Goal: Browse casually

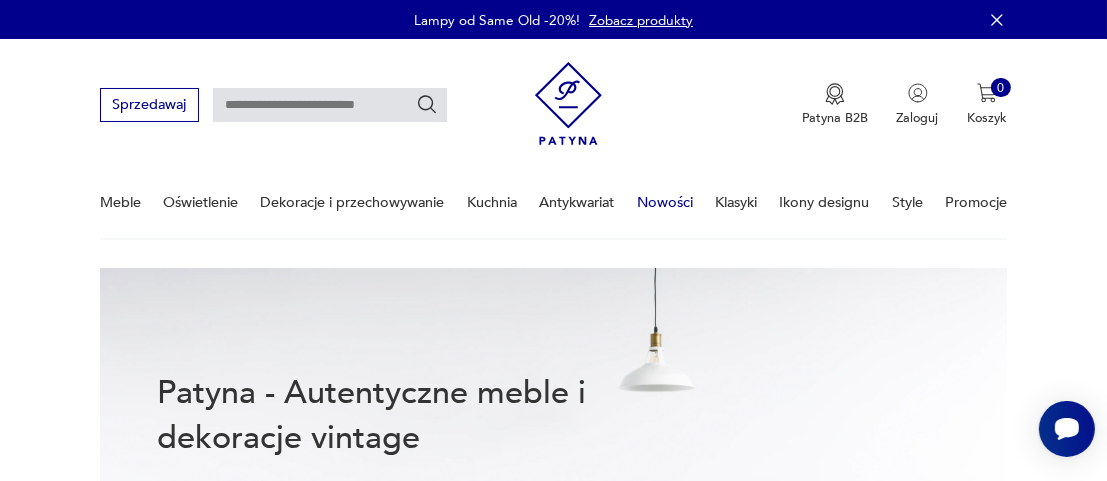
click at [662, 203] on link "Nowości" at bounding box center [665, 202] width 56 height 69
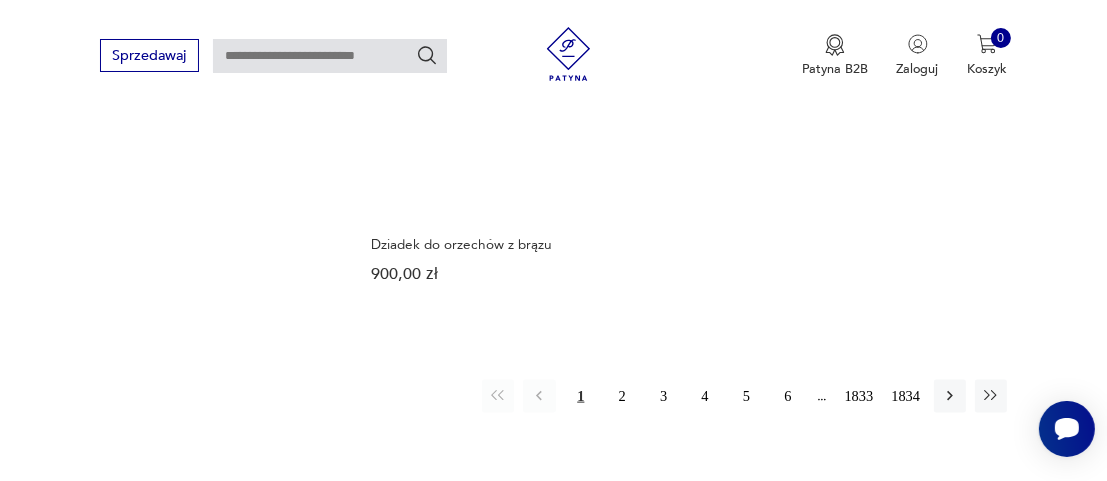
scroll to position [2365, 0]
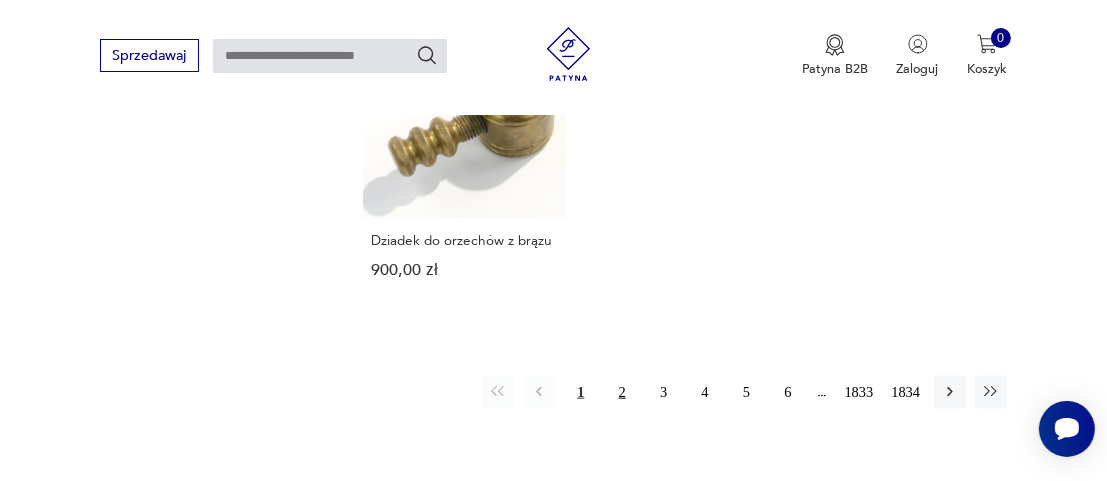
click at [619, 376] on button "2" at bounding box center [622, 392] width 32 height 32
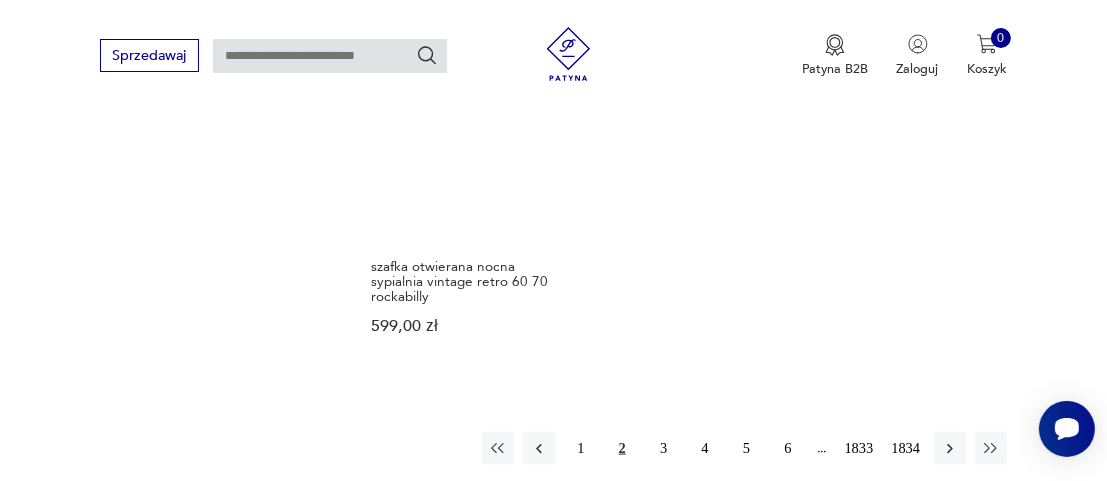
scroll to position [2516, 0]
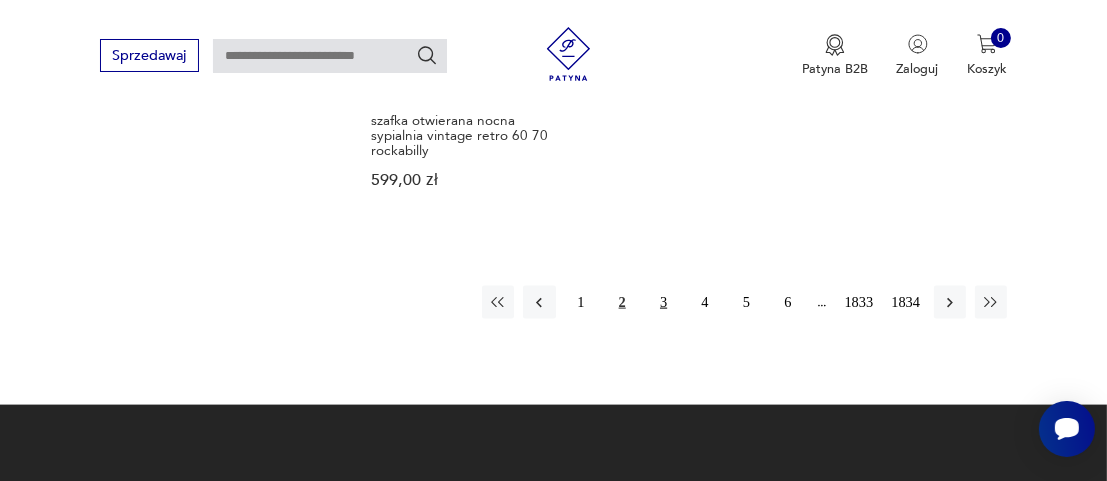
click at [665, 286] on button "3" at bounding box center [663, 302] width 32 height 32
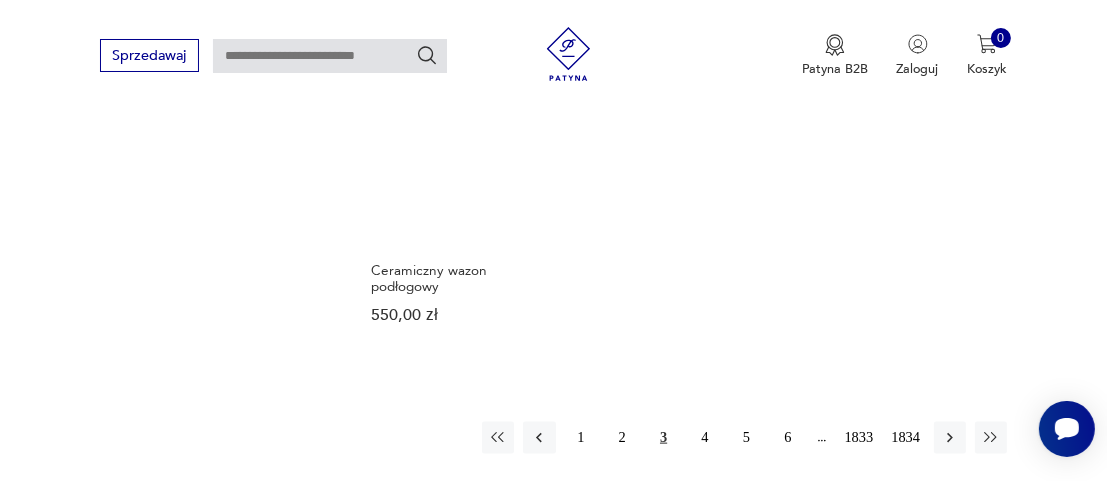
scroll to position [2316, 0]
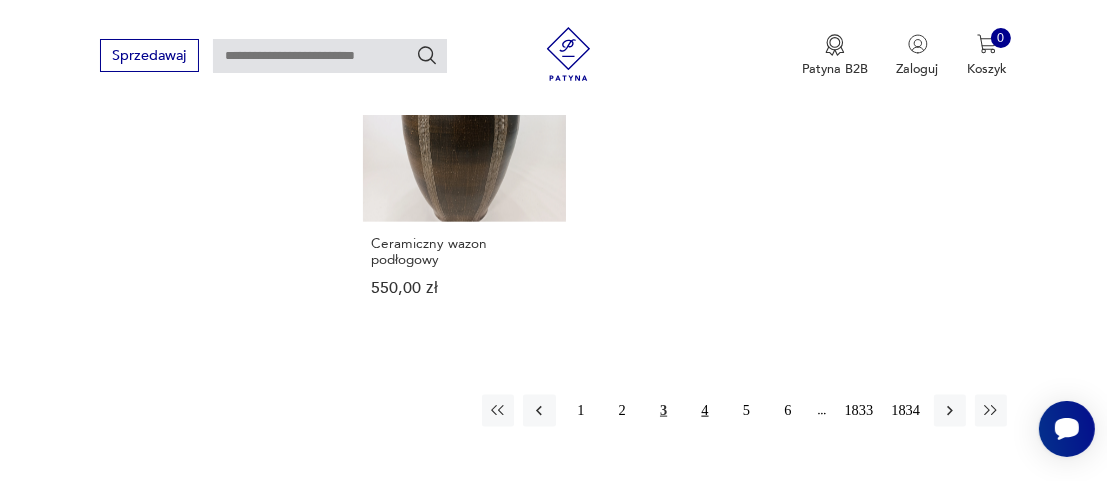
click at [712, 395] on button "4" at bounding box center [705, 411] width 32 height 32
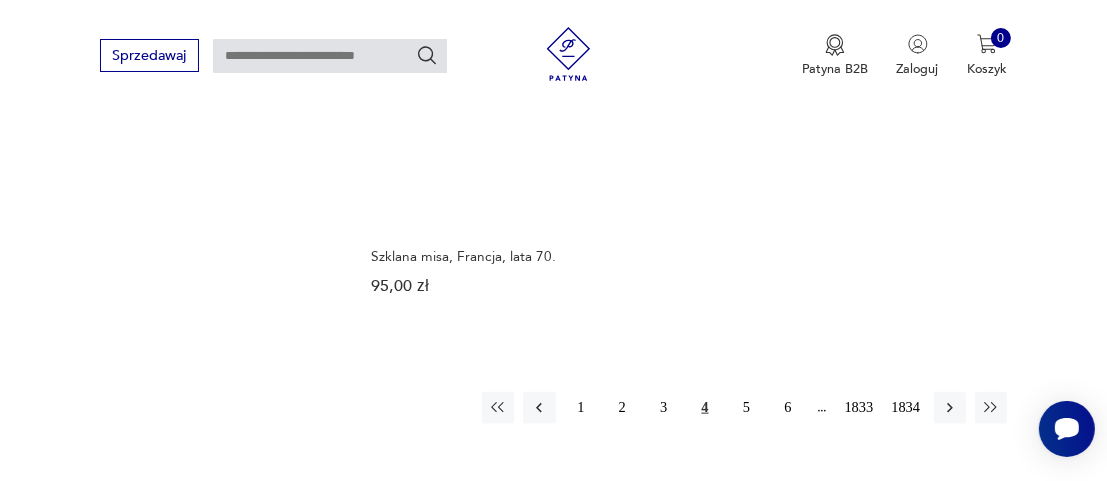
scroll to position [2316, 0]
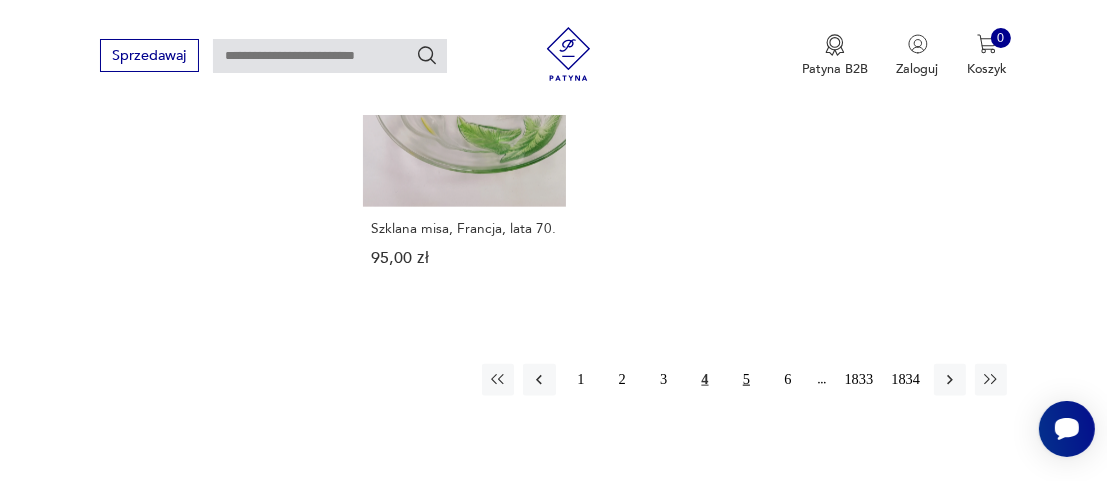
click at [744, 377] on button "5" at bounding box center [746, 380] width 32 height 32
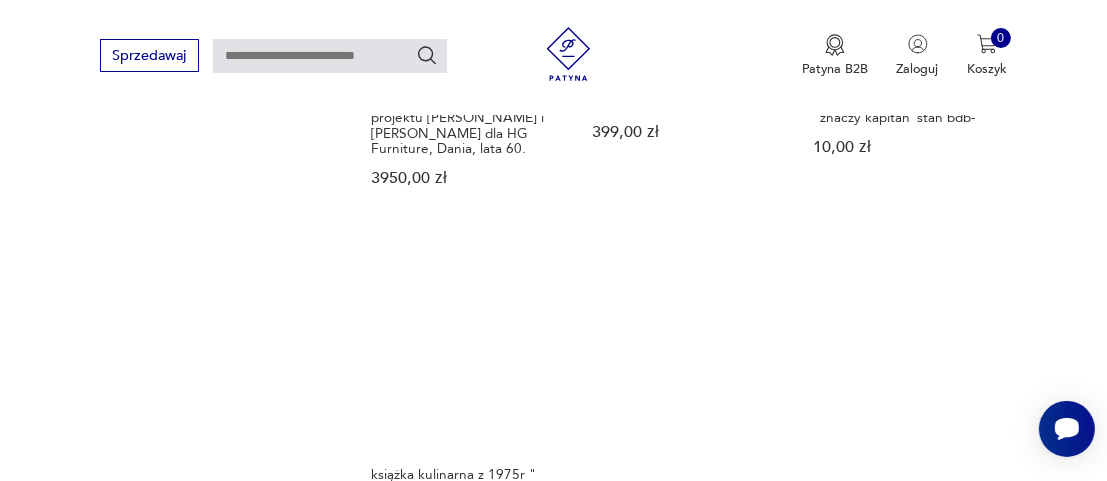
scroll to position [2417, 0]
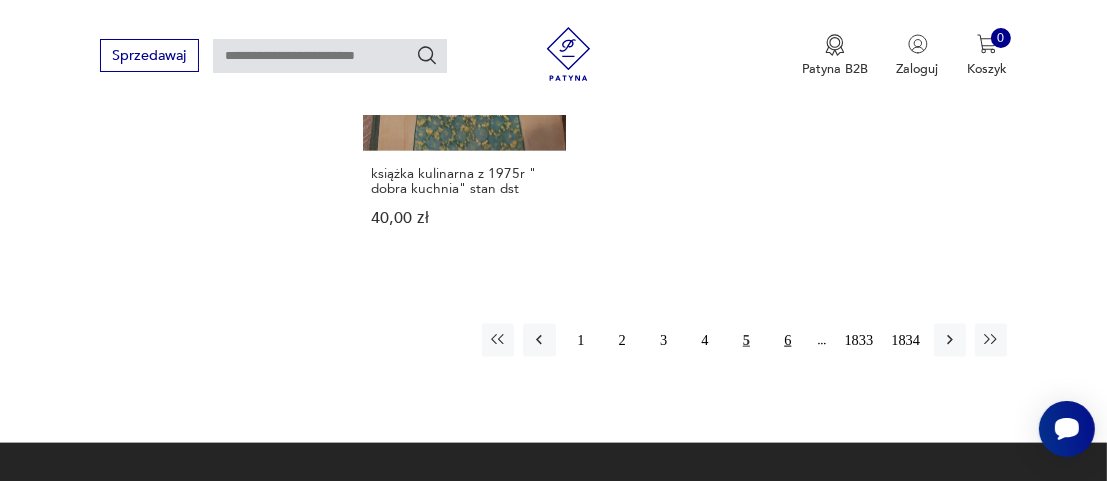
click at [787, 324] on button "6" at bounding box center [788, 340] width 32 height 32
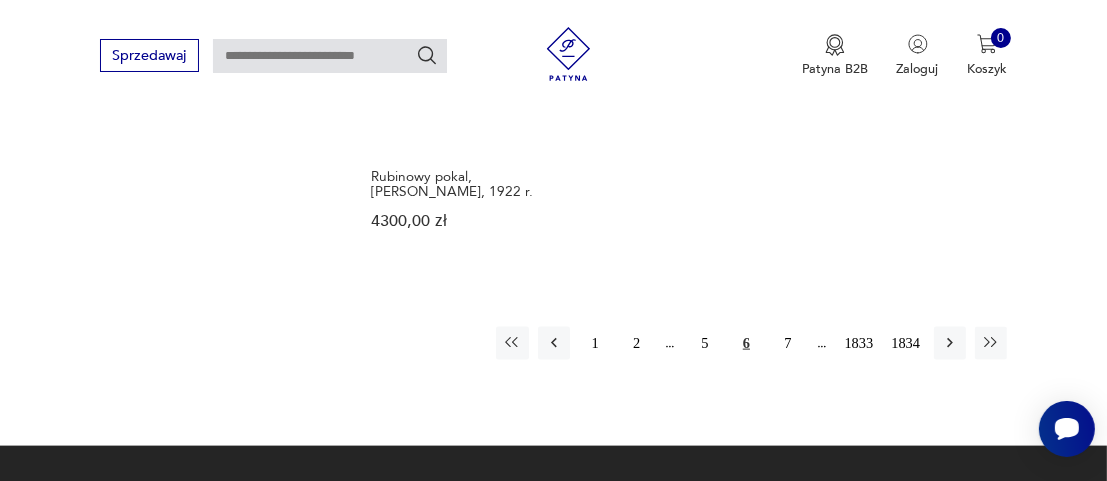
scroll to position [2417, 0]
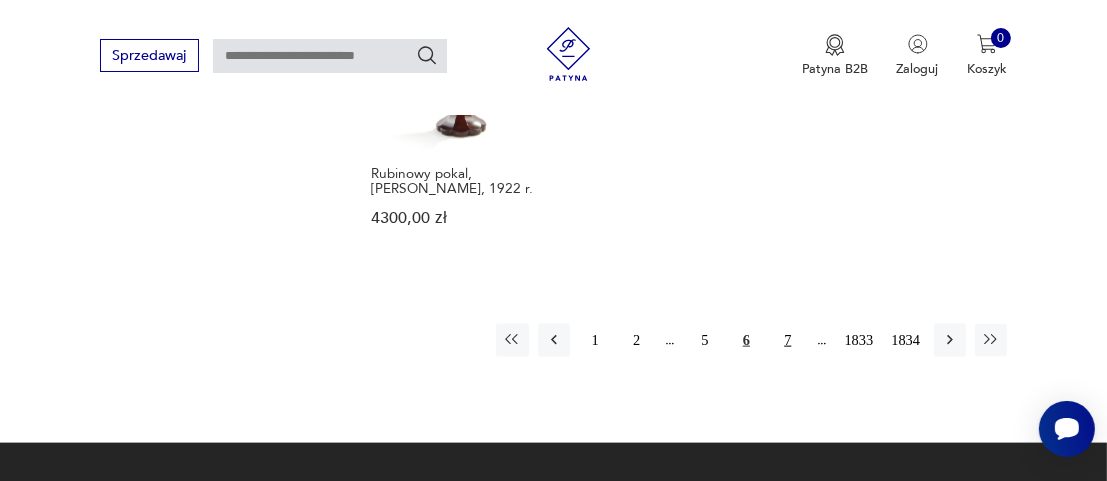
click at [785, 324] on button "7" at bounding box center [788, 340] width 32 height 32
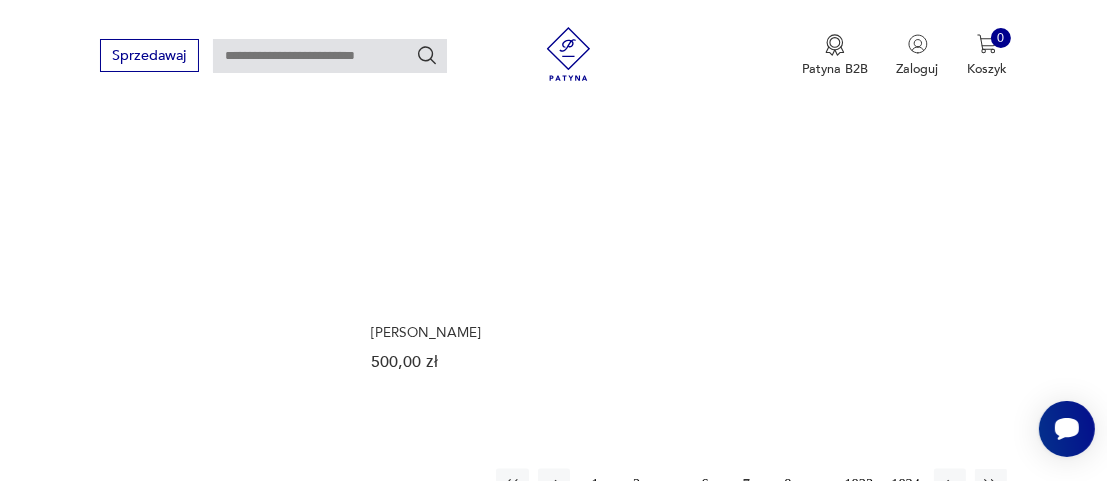
scroll to position [2316, 0]
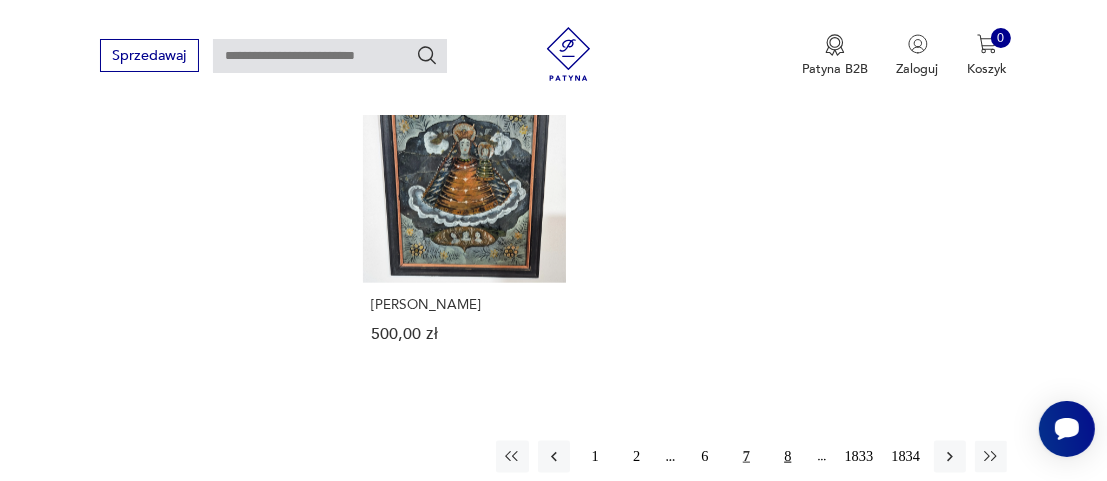
click at [787, 441] on button "8" at bounding box center [788, 457] width 32 height 32
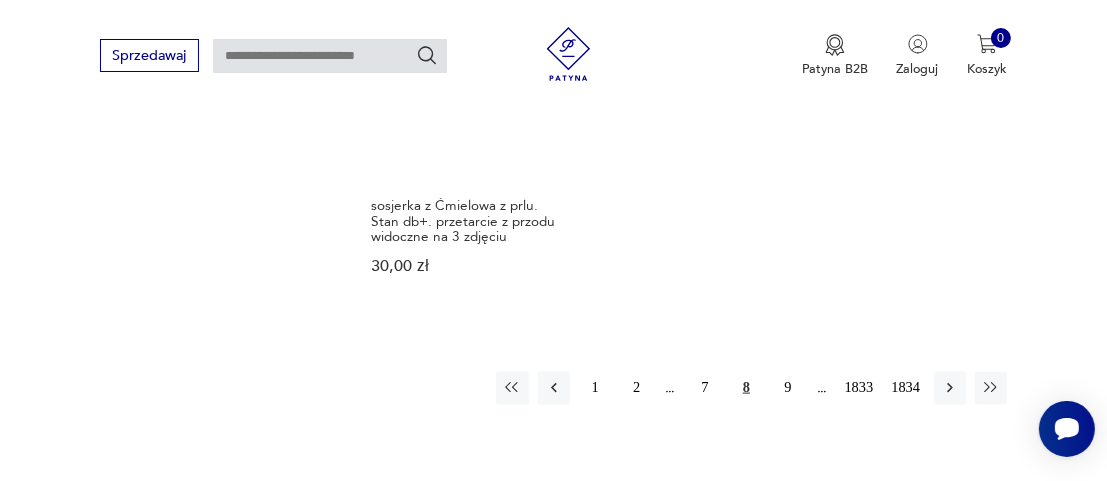
scroll to position [2417, 0]
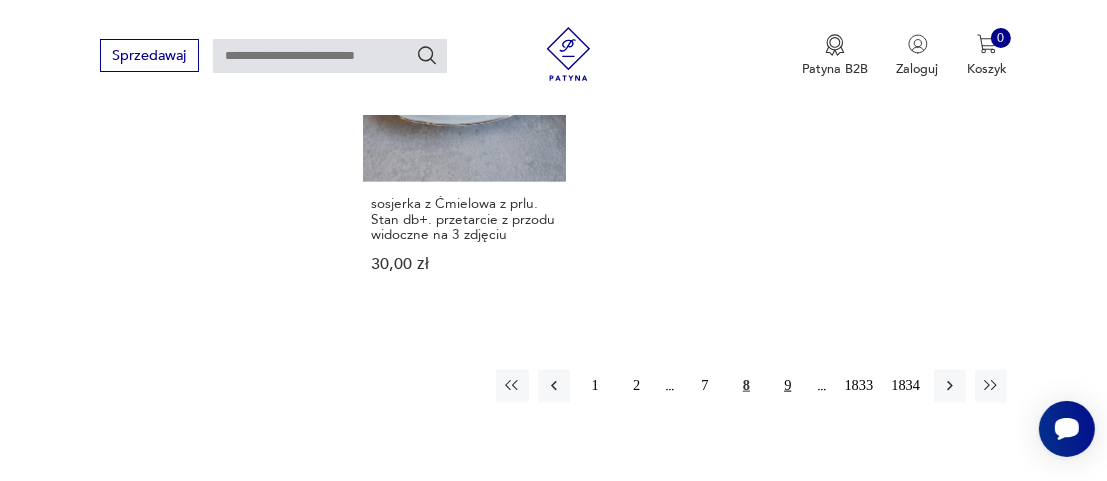
click at [786, 370] on button "9" at bounding box center [788, 386] width 32 height 32
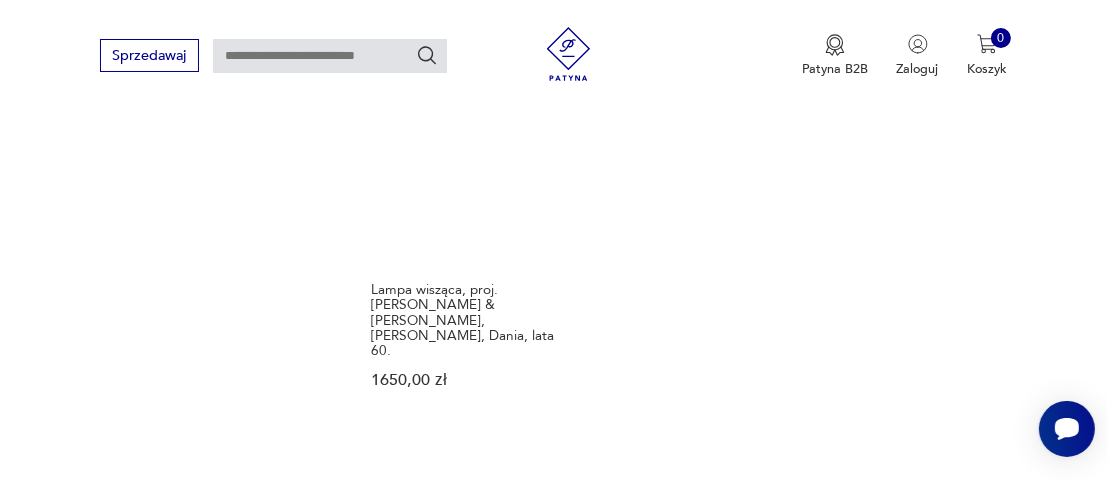
scroll to position [2417, 0]
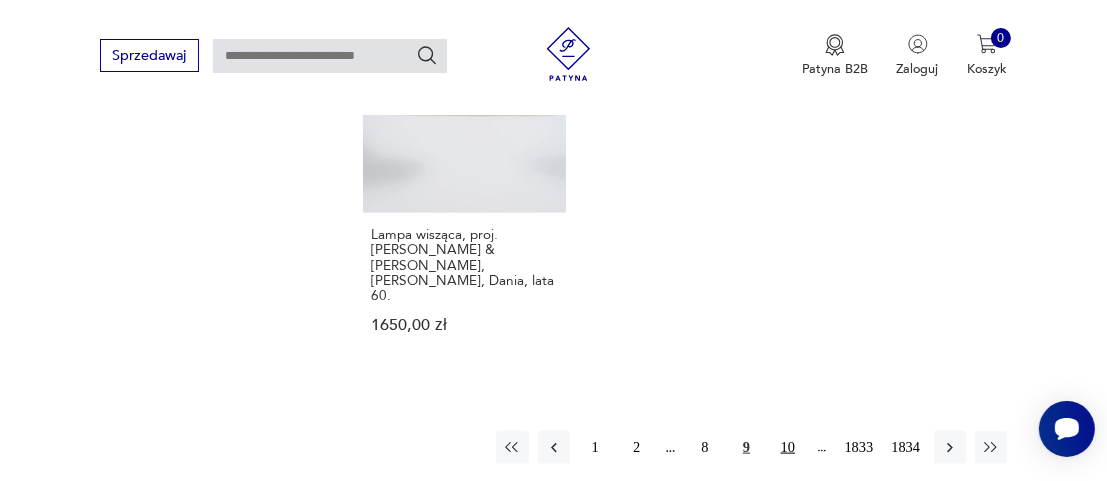
click at [792, 431] on button "10" at bounding box center [788, 447] width 32 height 32
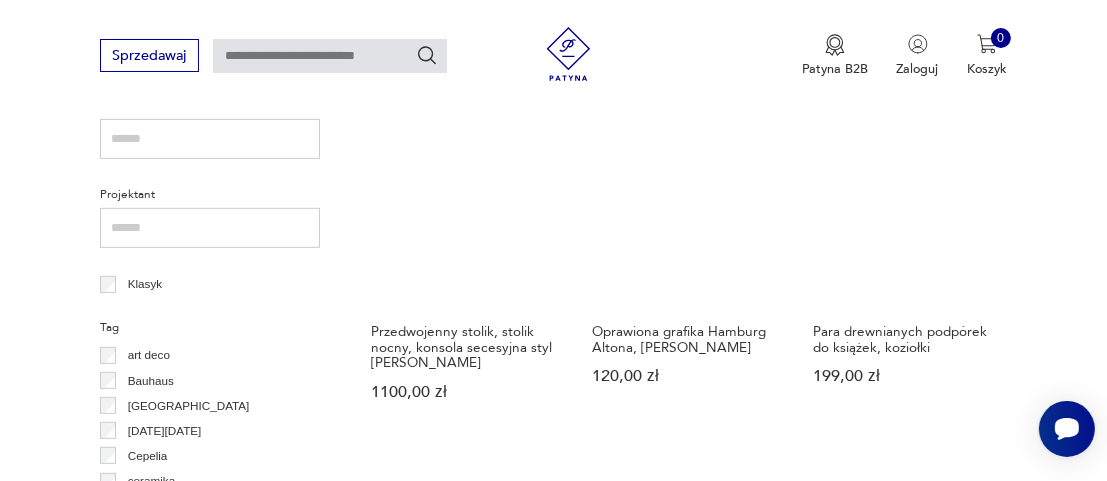
scroll to position [717, 0]
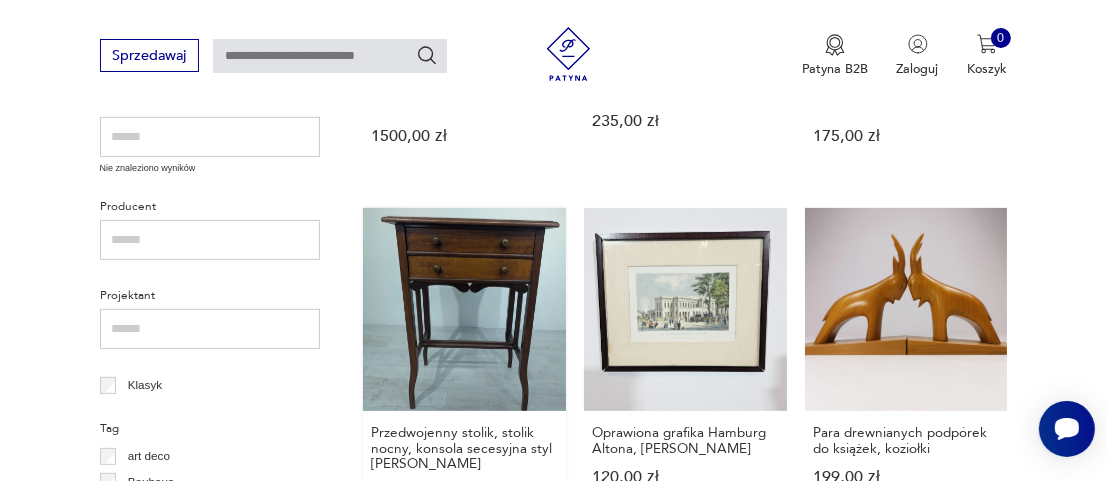
click at [468, 250] on link "Przedwojenny stolik, stolik nocny, konsola secesyjna styl [PERSON_NAME] 1100,00…" at bounding box center [464, 372] width 203 height 328
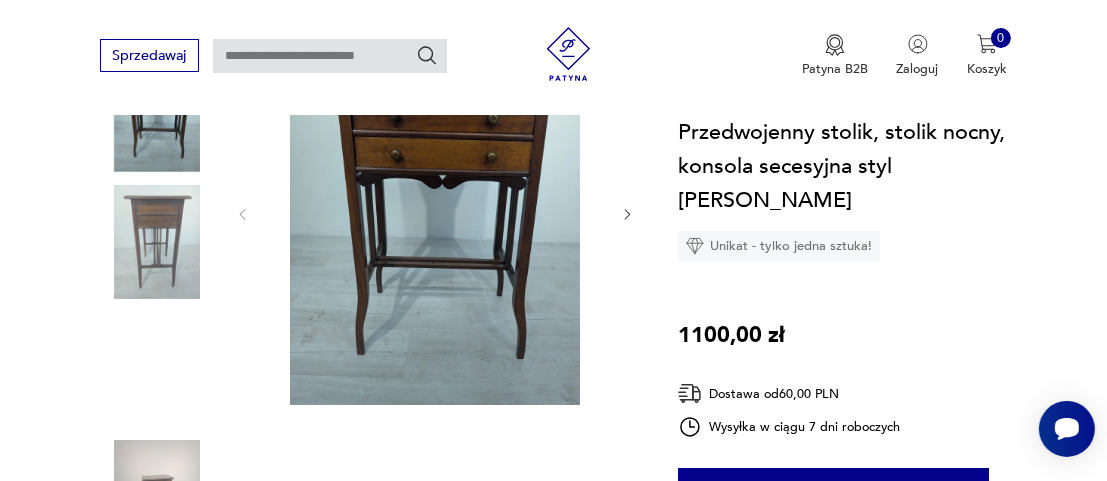
scroll to position [300, 0]
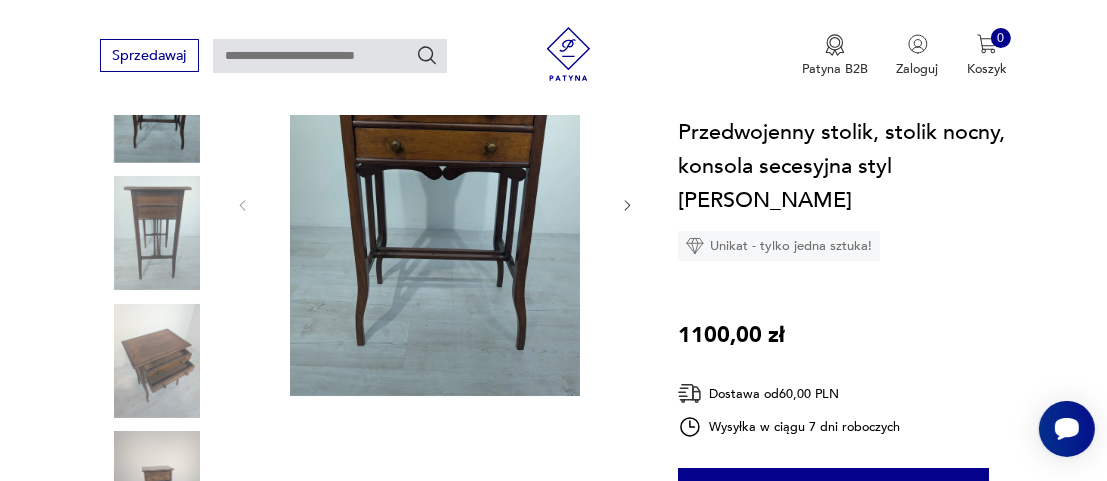
click at [627, 204] on icon "button" at bounding box center [627, 205] width 15 height 15
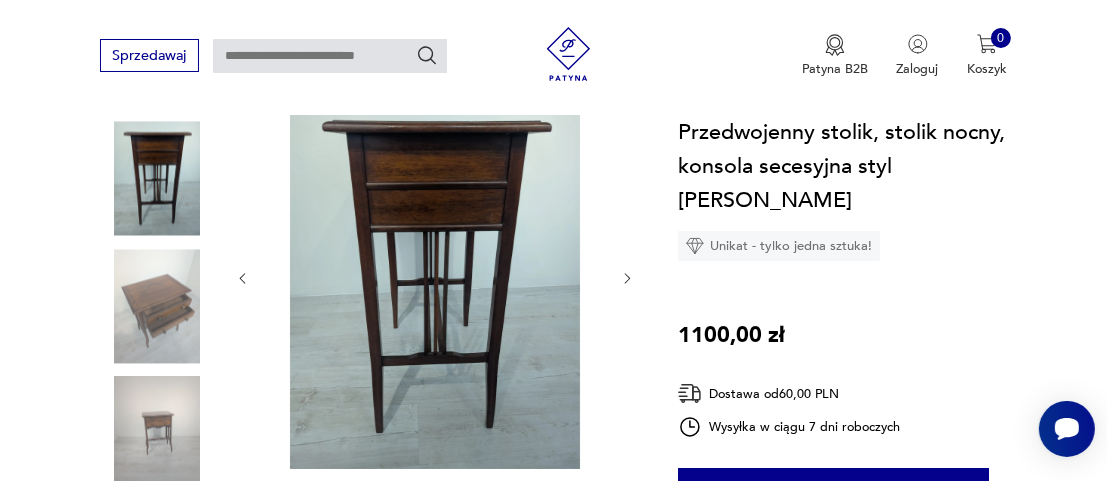
scroll to position [200, 0]
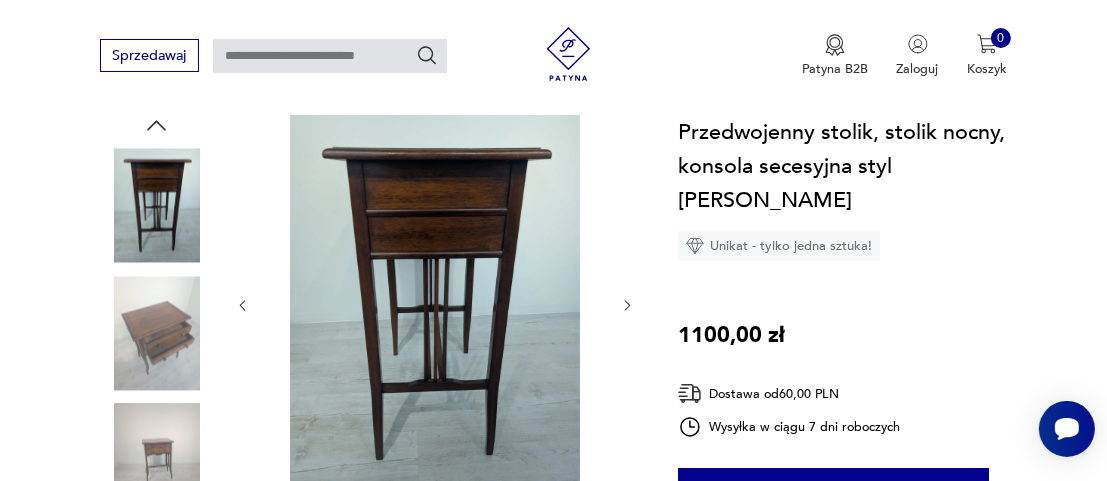
click at [632, 308] on icon "button" at bounding box center [627, 305] width 15 height 15
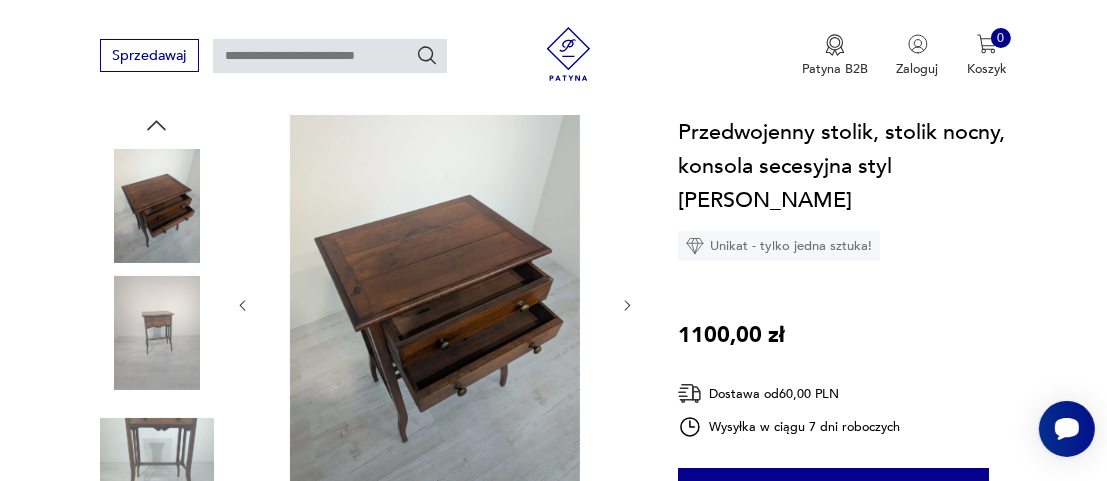
click at [630, 304] on icon "button" at bounding box center [627, 305] width 15 height 15
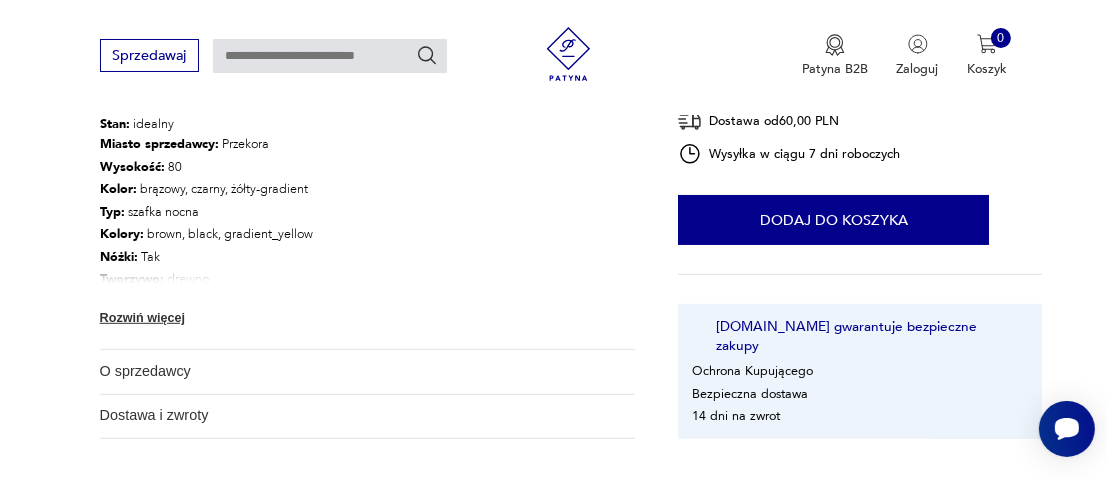
scroll to position [1100, 0]
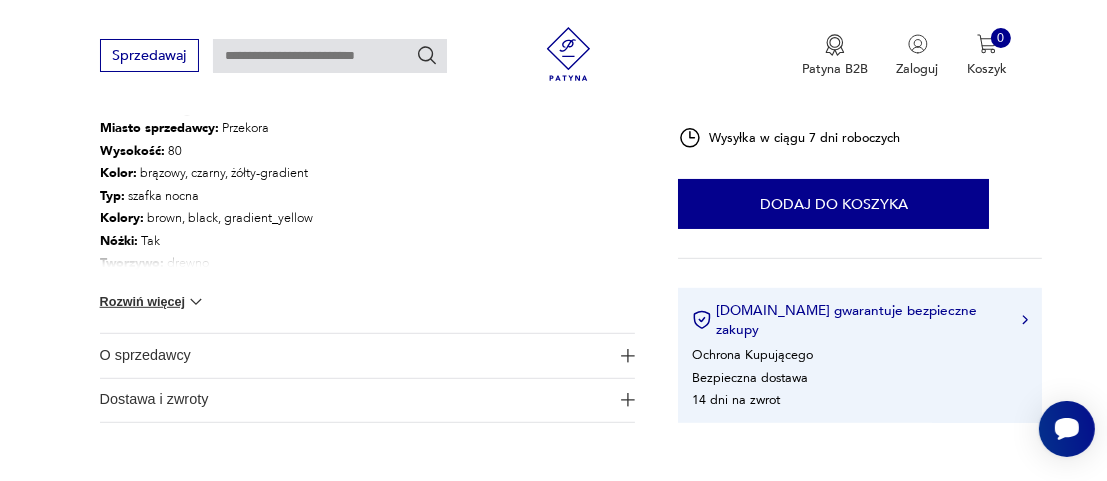
click at [193, 302] on img at bounding box center [196, 302] width 20 height 20
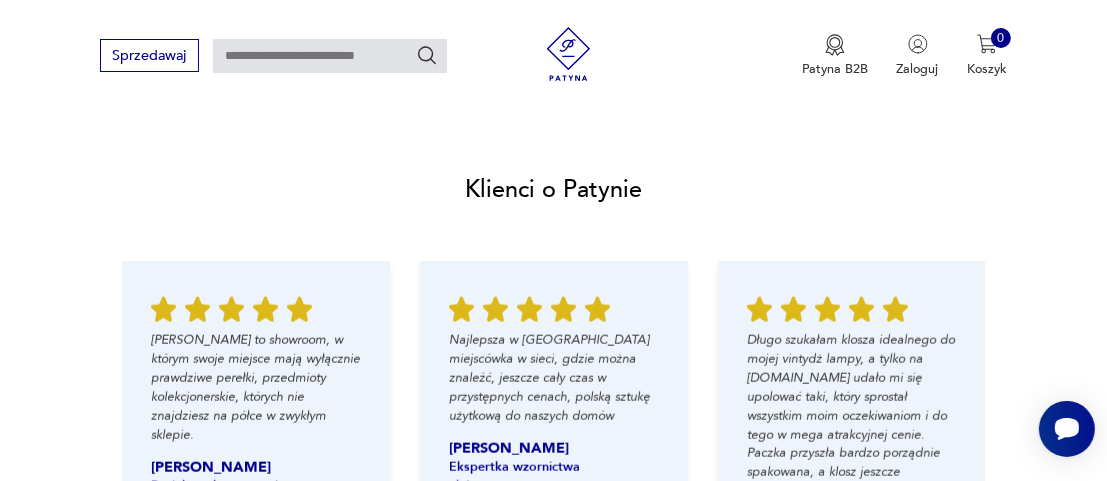
scroll to position [2199, 0]
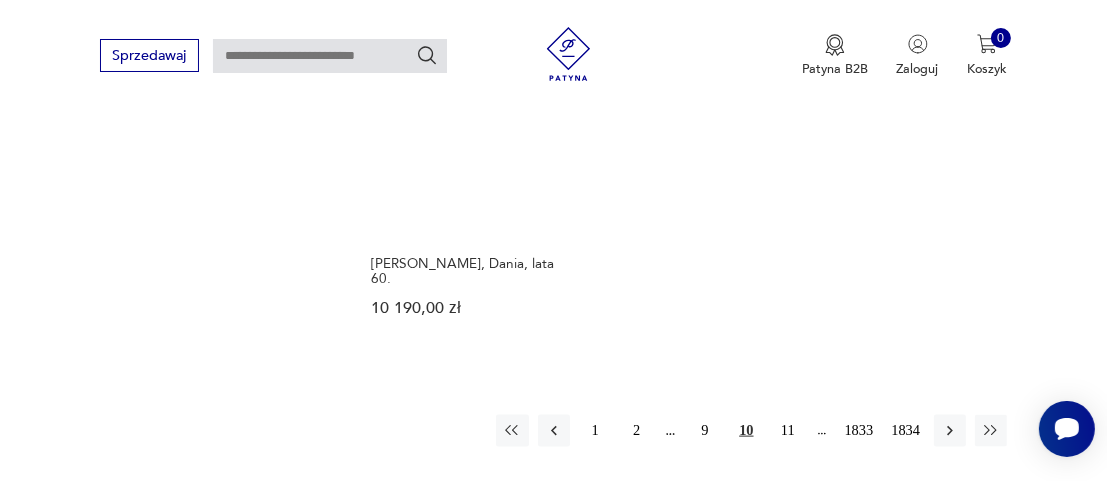
scroll to position [2415, 0]
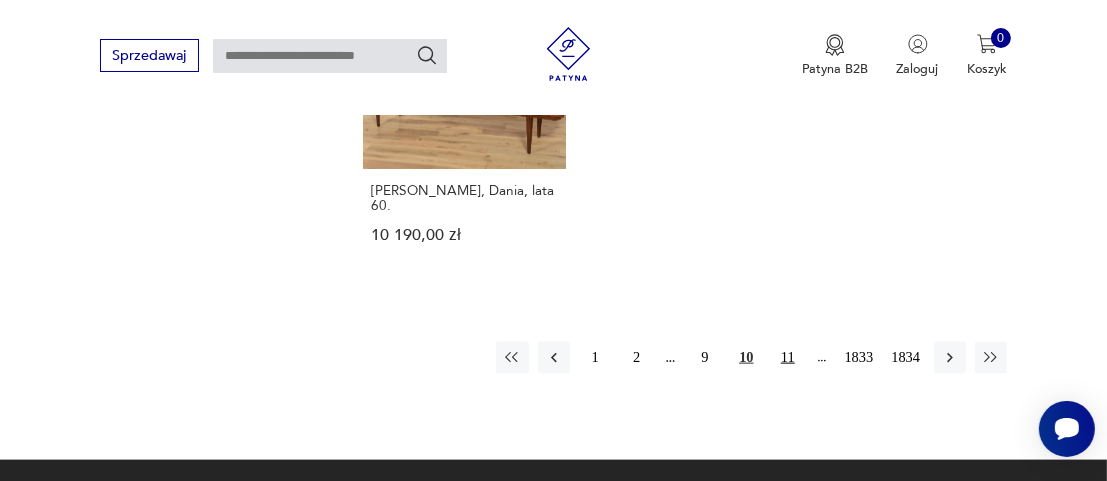
click at [790, 342] on button "11" at bounding box center [788, 358] width 32 height 32
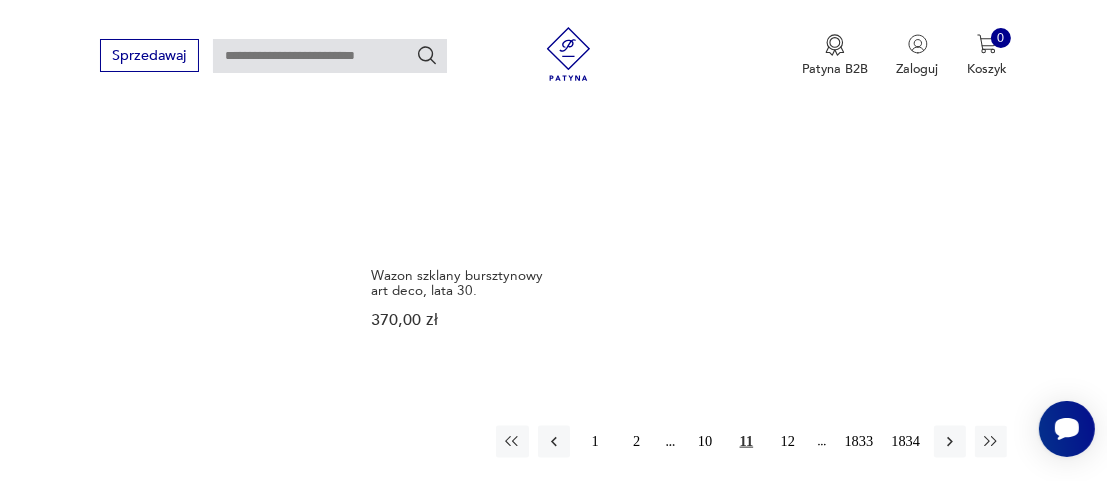
scroll to position [2417, 0]
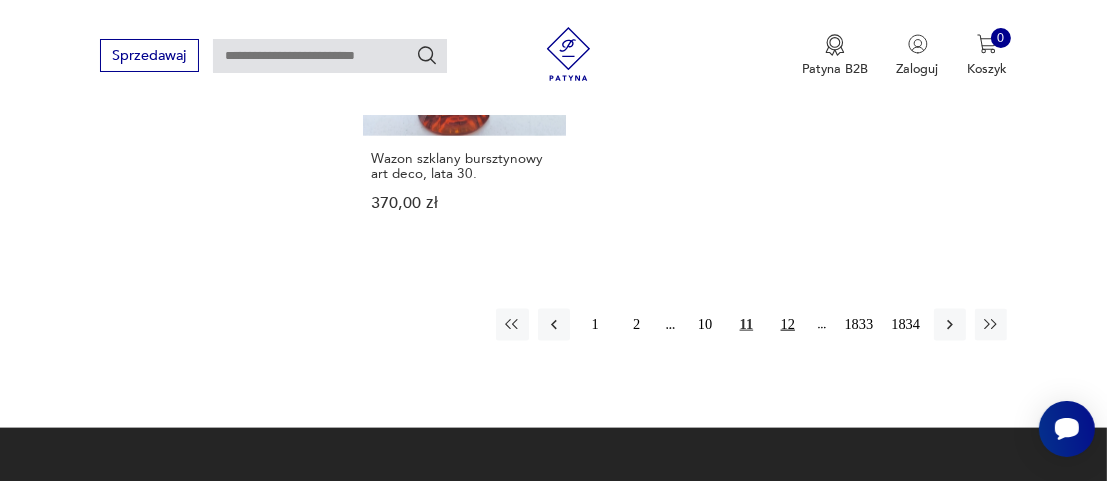
click at [794, 309] on button "12" at bounding box center [788, 325] width 32 height 32
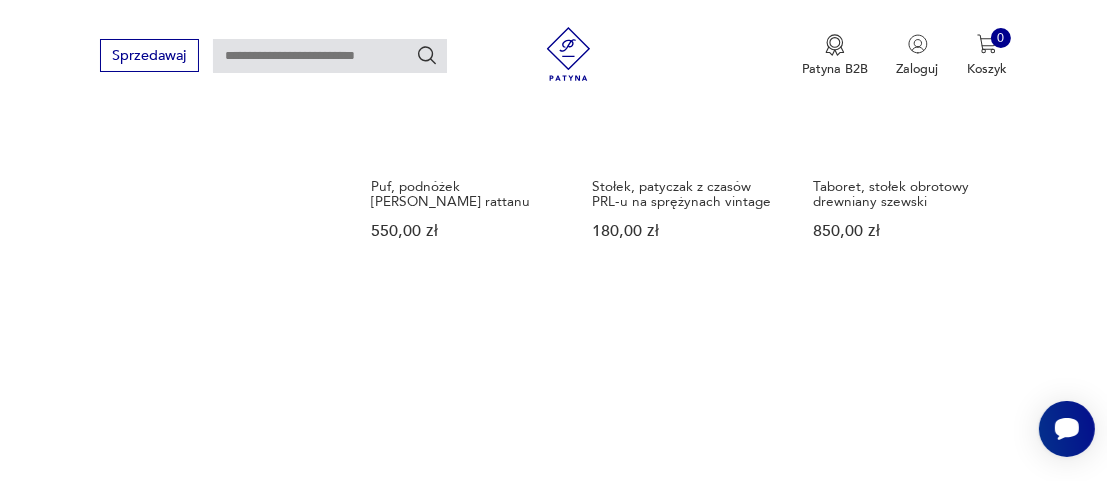
scroll to position [2316, 0]
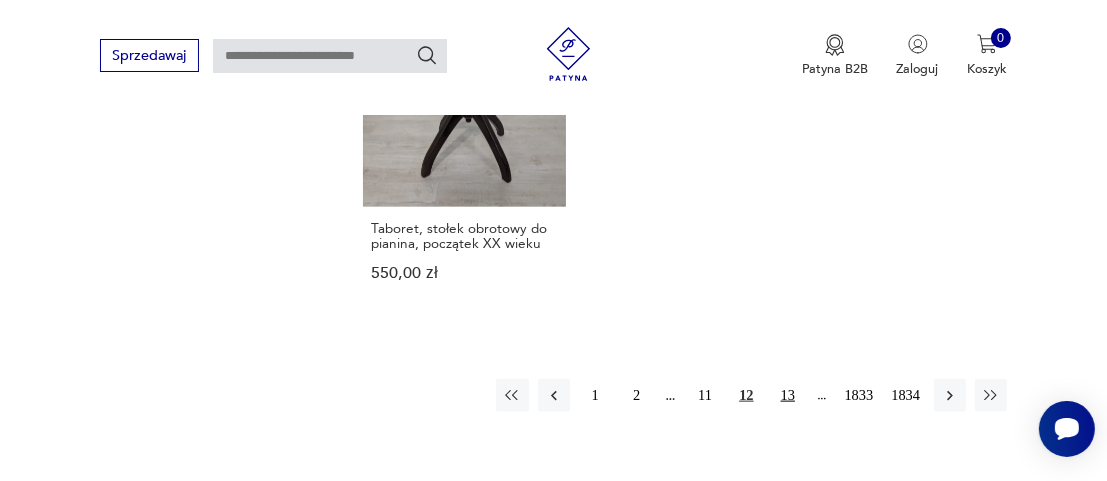
click at [783, 380] on button "13" at bounding box center [788, 395] width 32 height 32
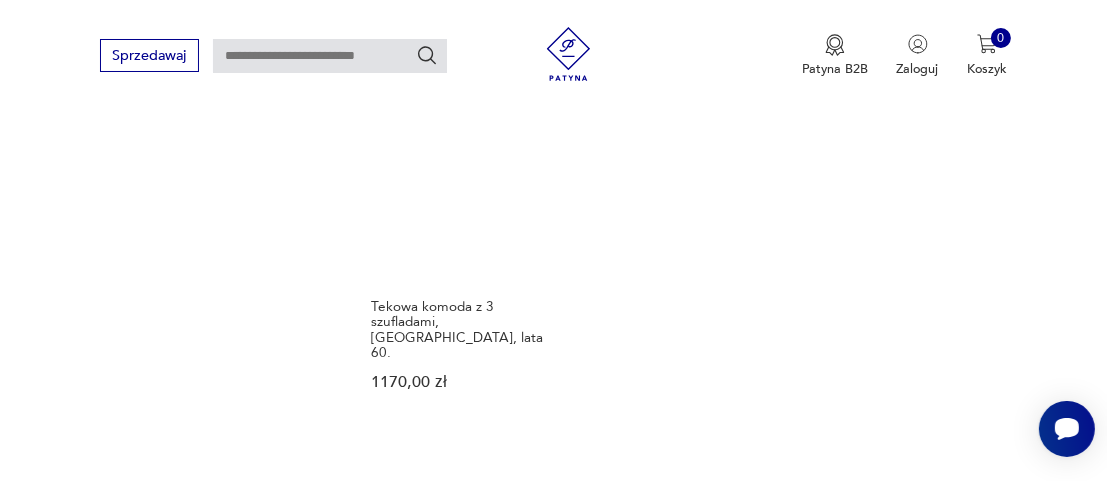
scroll to position [2417, 0]
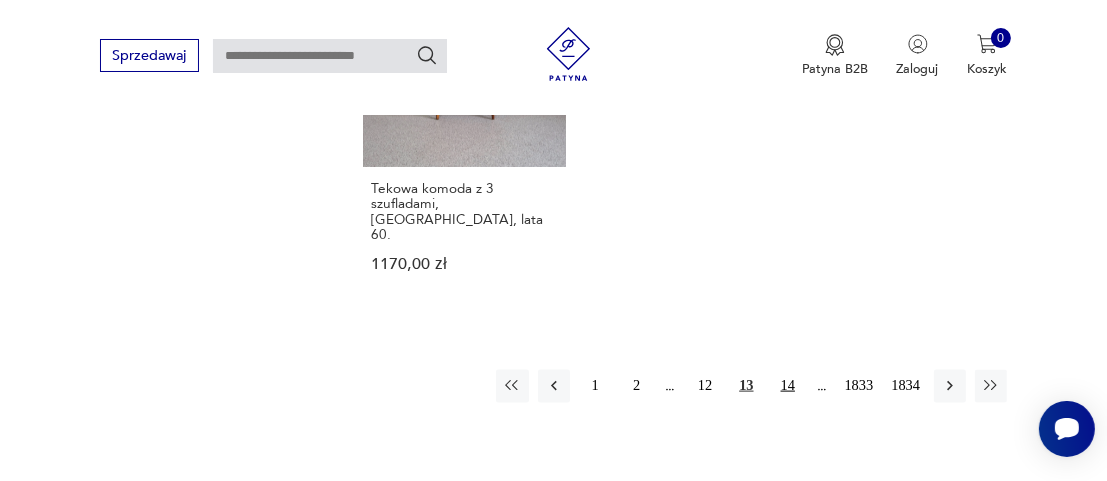
click at [790, 370] on button "14" at bounding box center [788, 386] width 32 height 32
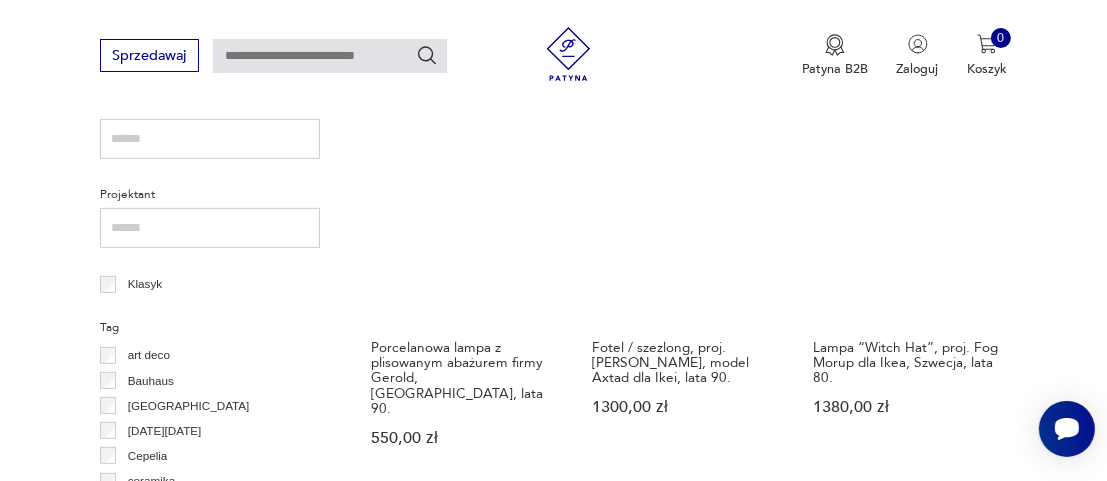
scroll to position [1117, 0]
